Goal: Transaction & Acquisition: Purchase product/service

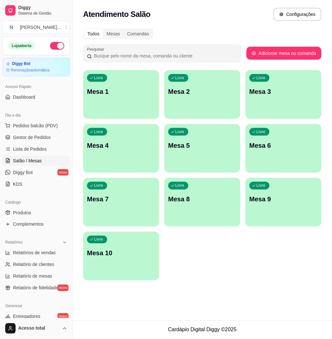
scroll to position [42, 0]
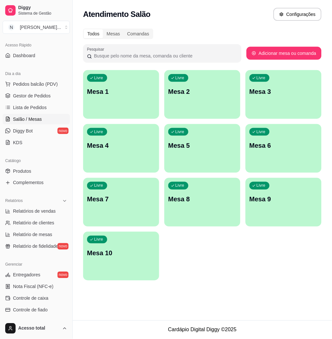
click at [108, 97] on div "Livre Mesa 1" at bounding box center [121, 90] width 76 height 41
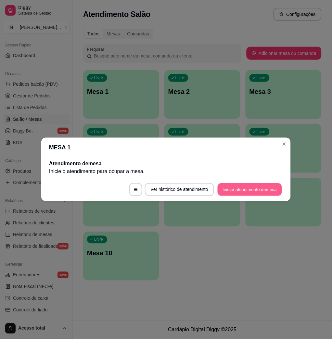
click at [261, 187] on button "Iniciar atendimento de mesa" at bounding box center [249, 189] width 64 height 13
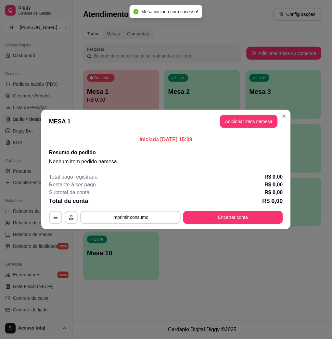
click at [267, 110] on header "MESA 1 Adicionar itens na mesa" at bounding box center [165, 121] width 249 height 23
click at [269, 122] on button "Adicionar itens na mesa" at bounding box center [249, 121] width 58 height 13
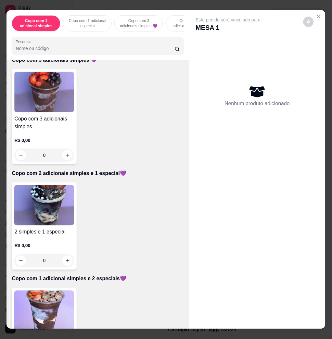
scroll to position [346, 0]
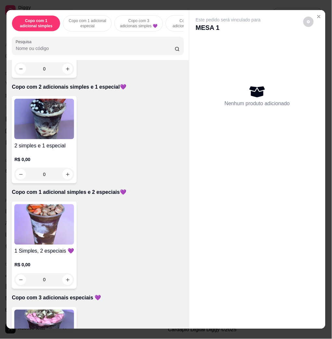
click at [65, 230] on img at bounding box center [44, 224] width 60 height 41
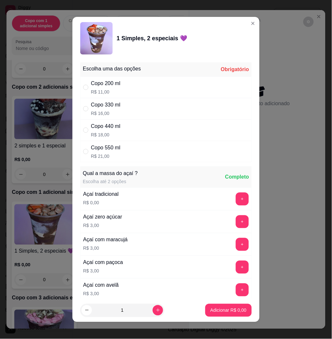
click at [147, 148] on div "Copo 550 ml R$ 21,00" at bounding box center [165, 151] width 171 height 21
radio input "true"
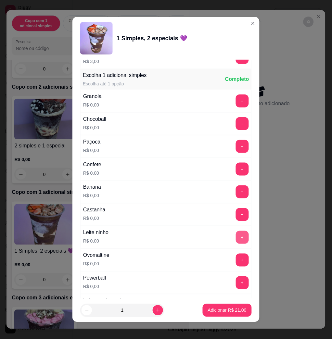
click at [236, 233] on button "+" at bounding box center [242, 237] width 13 height 13
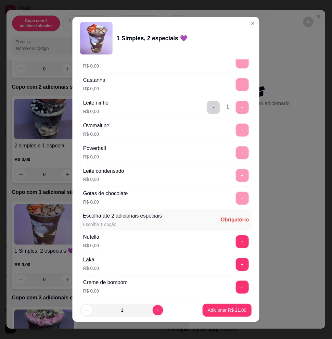
scroll to position [519, 0]
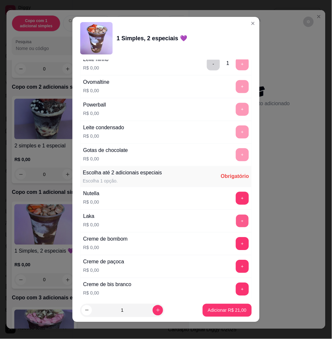
click at [236, 223] on button "+" at bounding box center [242, 221] width 13 height 13
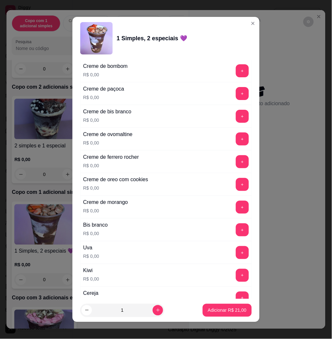
scroll to position [735, 0]
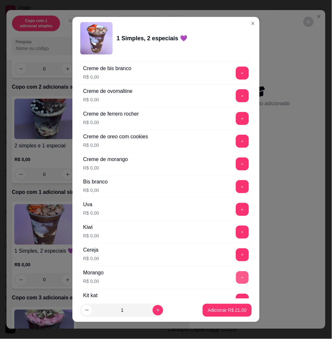
click at [236, 279] on button "+" at bounding box center [242, 277] width 13 height 13
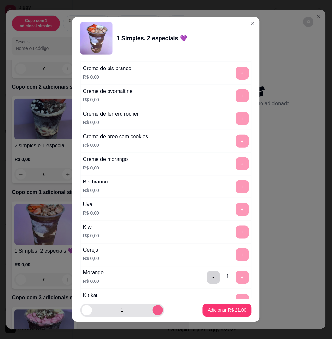
click at [155, 310] on icon "increase-product-quantity" at bounding box center [157, 310] width 5 height 5
type input "2"
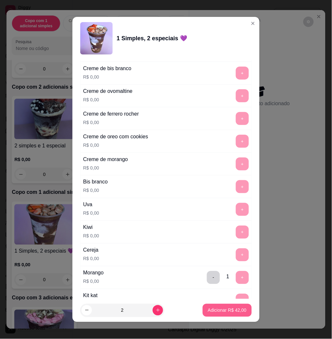
click at [208, 308] on p "Adicionar R$ 42,00" at bounding box center [227, 310] width 39 height 6
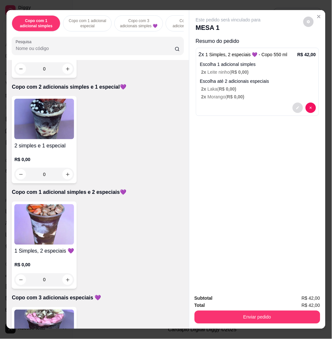
click at [292, 104] on button "decrease-product-quantity" at bounding box center [297, 108] width 10 height 10
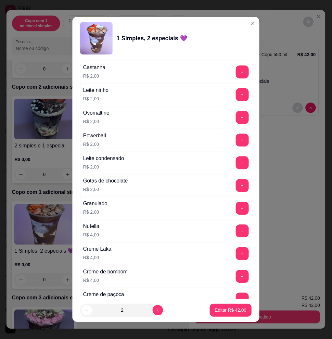
scroll to position [1593, 0]
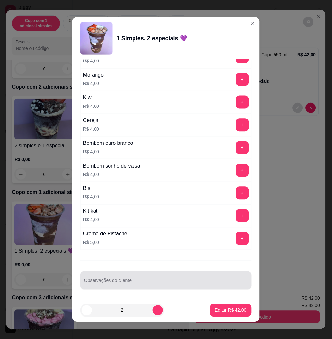
click at [150, 276] on div at bounding box center [166, 280] width 164 height 13
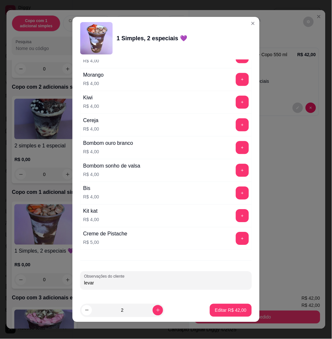
type input "levar"
click at [220, 317] on footer "2 Editar R$ 42,00" at bounding box center [165, 309] width 187 height 23
click at [225, 309] on p "Editar R$ 42,00" at bounding box center [230, 310] width 31 height 6
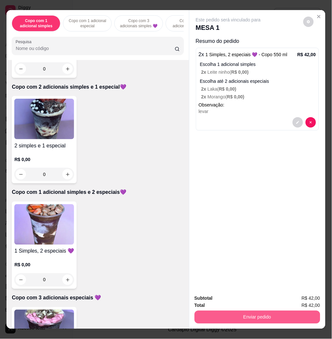
click at [253, 316] on button "Enviar pedido" at bounding box center [257, 316] width 126 height 13
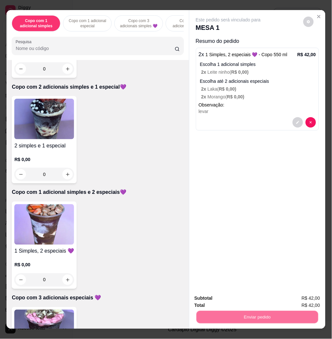
click at [243, 300] on button "Não registrar e enviar pedido" at bounding box center [234, 298] width 67 height 12
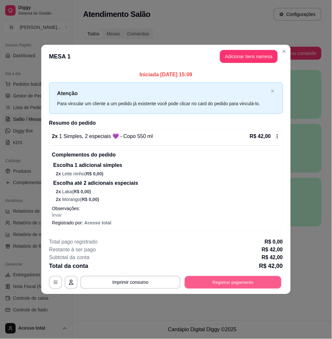
click at [244, 283] on button "Registrar pagamento" at bounding box center [233, 282] width 97 height 13
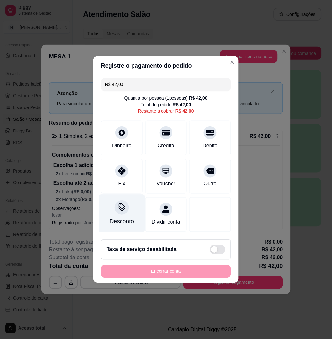
click at [116, 208] on div at bounding box center [122, 207] width 14 height 14
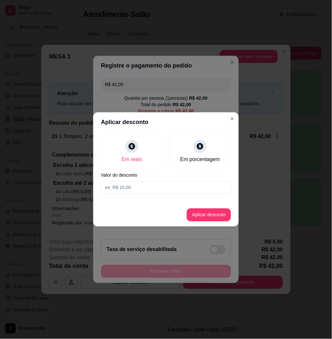
click at [124, 183] on input at bounding box center [166, 187] width 130 height 13
type input "2,02"
click at [215, 213] on button "Aplicar desconto" at bounding box center [209, 214] width 44 height 13
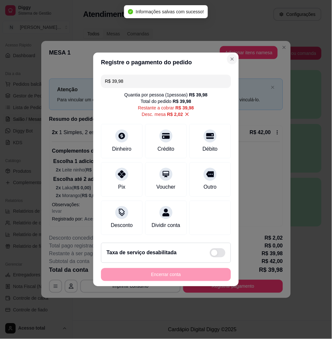
type input "R$ 39,98"
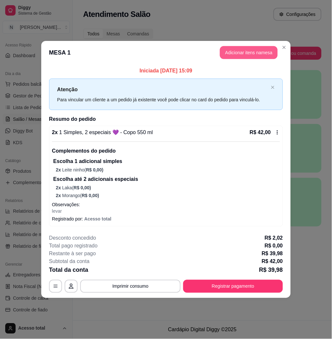
click at [230, 49] on button "Adicionar itens na mesa" at bounding box center [249, 52] width 58 height 13
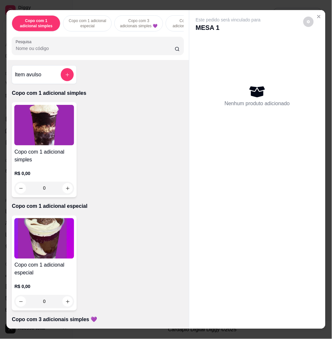
click at [80, 52] on input "Pesquisa" at bounding box center [95, 48] width 159 height 6
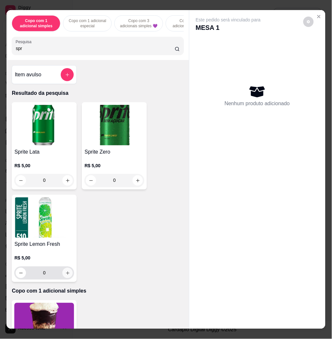
type input "spr"
click at [66, 278] on button "increase-product-quantity" at bounding box center [67, 273] width 10 height 10
type input "1"
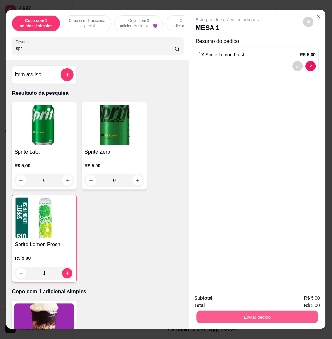
click at [257, 313] on button "Enviar pedido" at bounding box center [257, 316] width 122 height 13
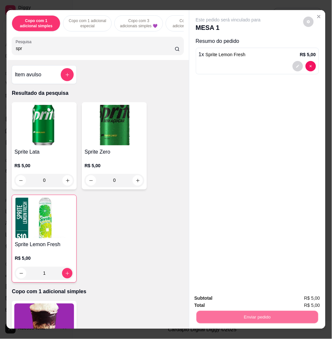
click at [251, 295] on button "Não registrar e enviar pedido" at bounding box center [235, 298] width 66 height 12
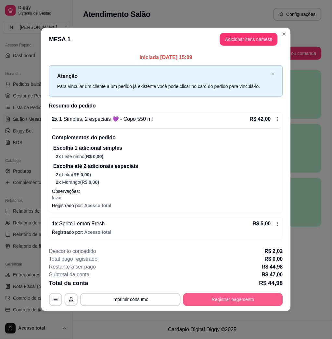
click at [232, 300] on button "Registrar pagamento" at bounding box center [233, 299] width 100 height 13
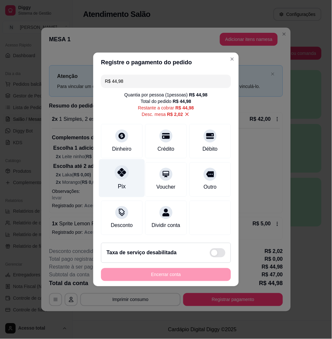
click at [126, 175] on div "Pix" at bounding box center [122, 178] width 46 height 38
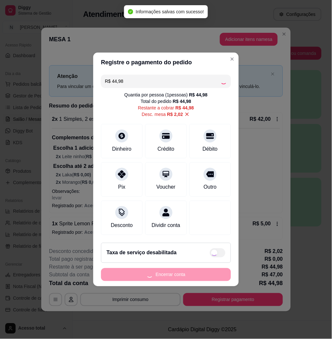
type input "R$ 0,00"
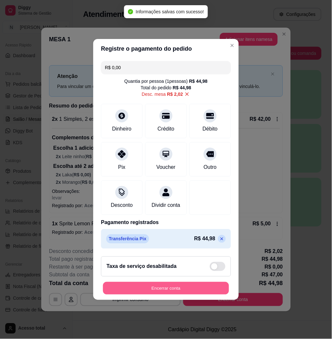
click at [183, 291] on button "Encerrar conta" at bounding box center [166, 288] width 126 height 13
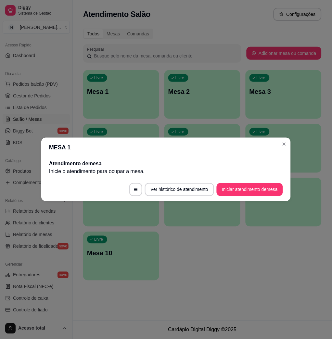
click at [215, 231] on div "Livre Mesa 1 Livre Mesa 2 Livre Mesa 3 Livre Mesa 4 Livre Mesa 5 Livre Mesa 6 L…" at bounding box center [202, 175] width 238 height 210
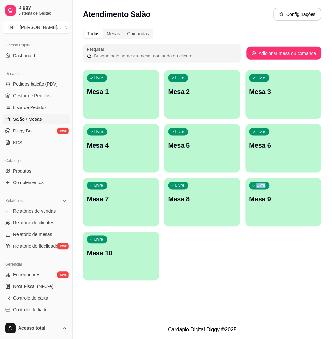
drag, startPoint x: 215, startPoint y: 231, endPoint x: 207, endPoint y: 248, distance: 18.6
click at [207, 248] on div "Livre Mesa 1 Livre Mesa 2 Livre Mesa 3 Livre Mesa 4 Livre Mesa 5 Livre Mesa 6 L…" at bounding box center [202, 175] width 238 height 210
